Goal: Find specific page/section: Find specific page/section

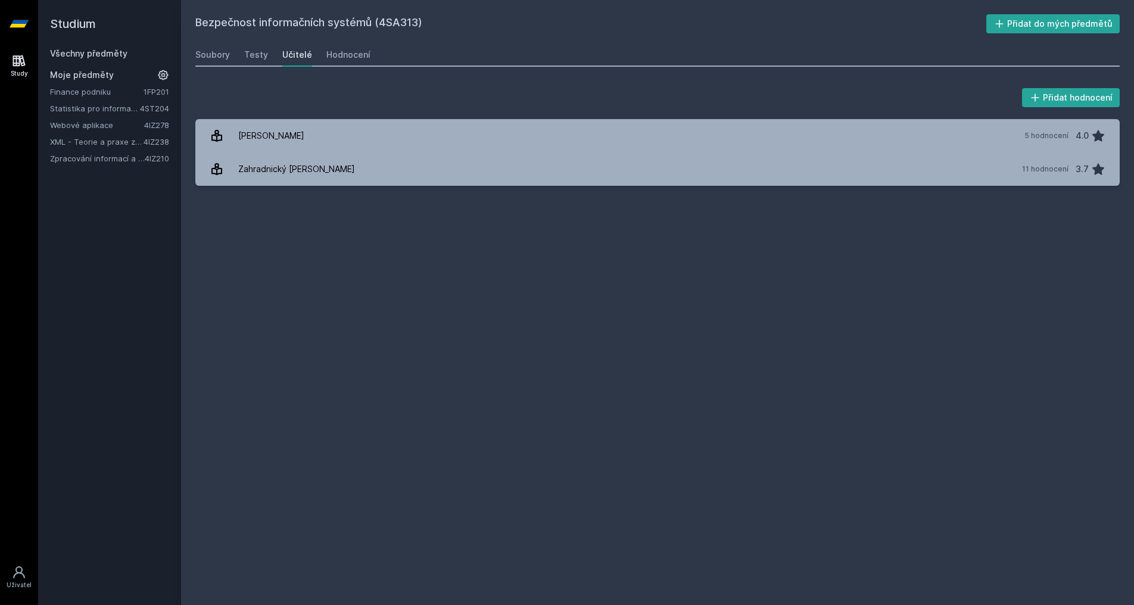
click at [107, 53] on link "Všechny předměty" at bounding box center [88, 53] width 77 height 10
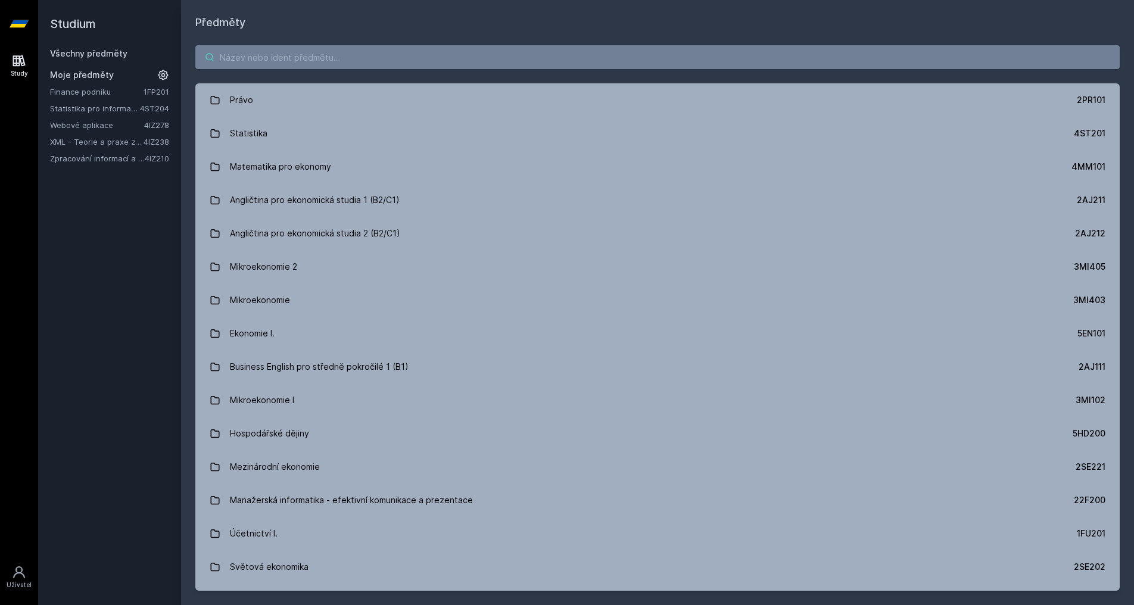
click at [401, 57] on input "search" at bounding box center [657, 57] width 924 height 24
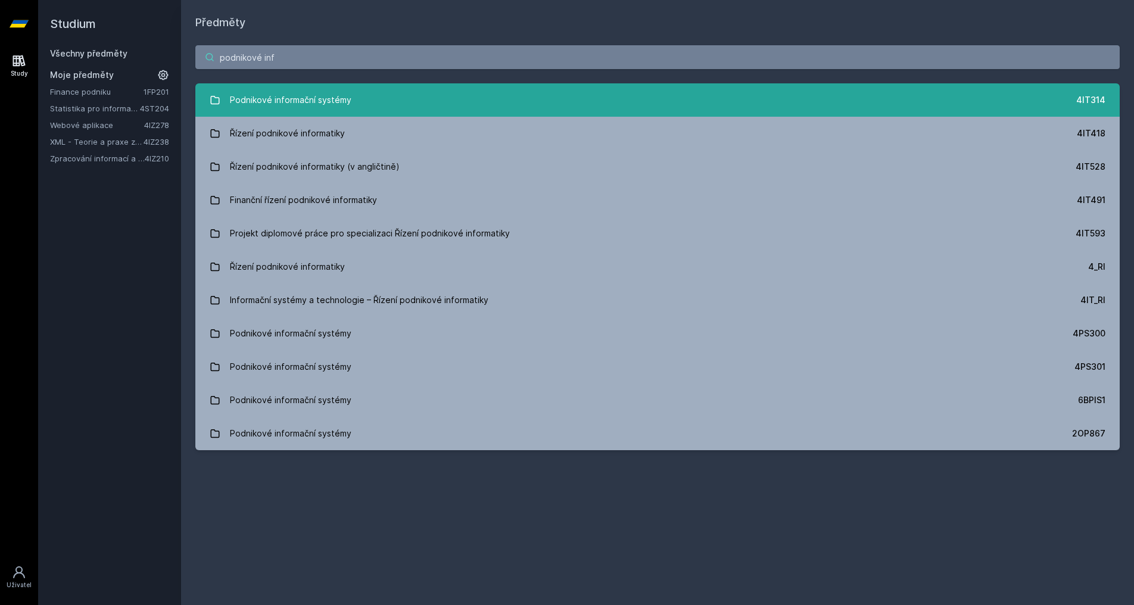
type input "podnikové inf"
click at [346, 88] on div "Podnikové informační systémy" at bounding box center [291, 100] width 122 height 24
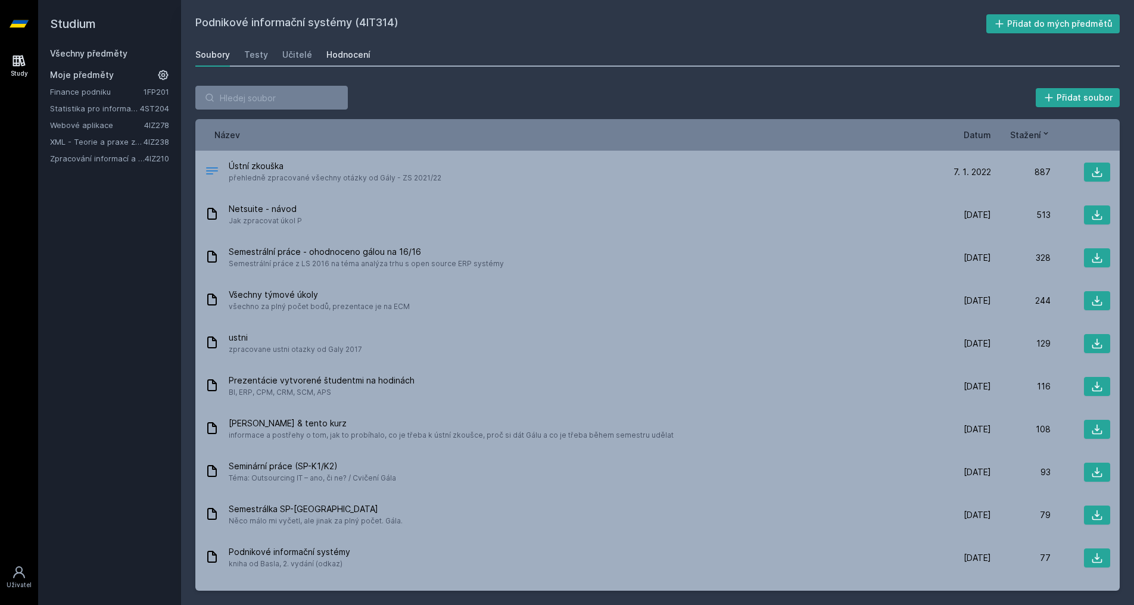
click at [350, 56] on div "Hodnocení" at bounding box center [348, 55] width 44 height 12
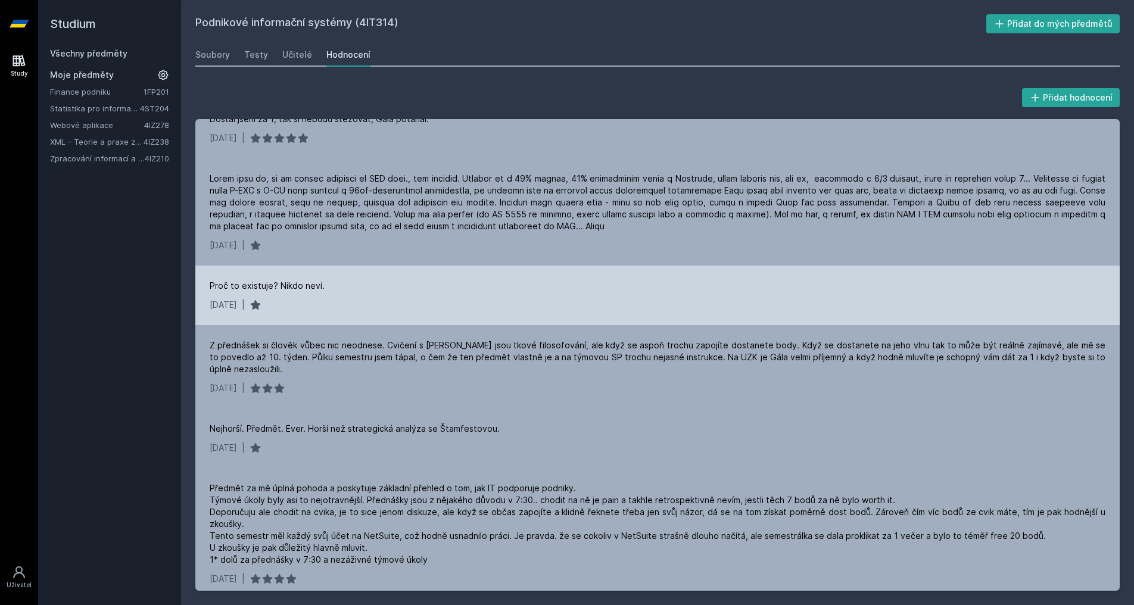
scroll to position [178, 0]
